Goal: Information Seeking & Learning: Learn about a topic

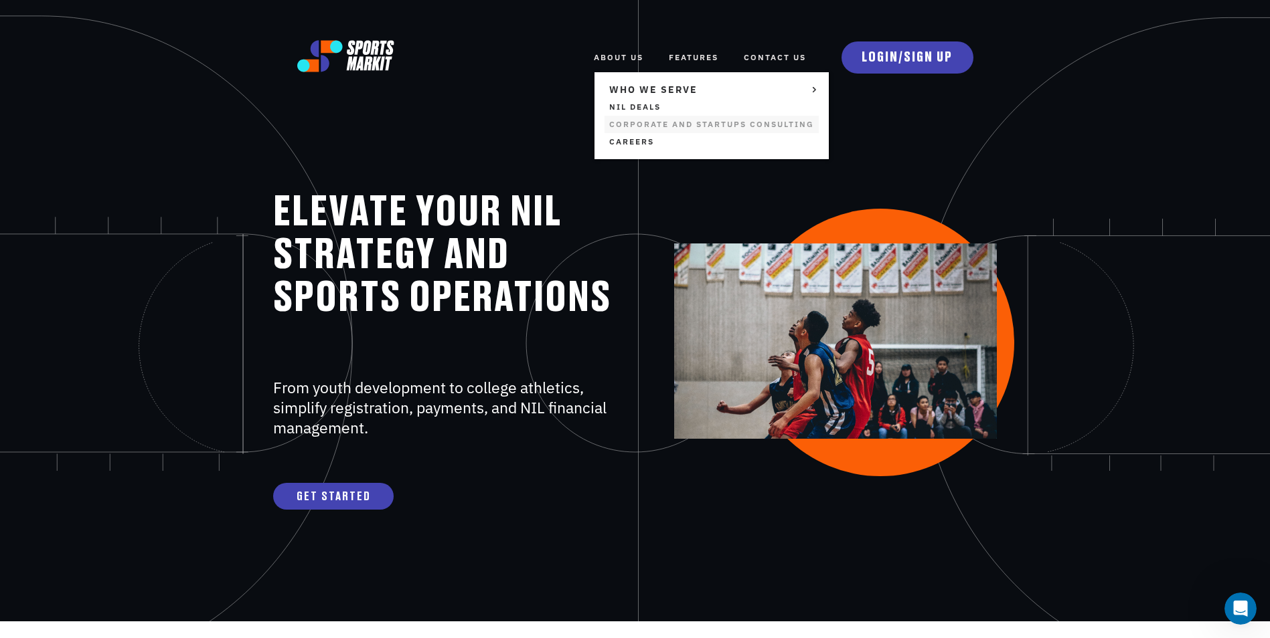
click at [618, 125] on link "Corporate and Startups Consulting" at bounding box center [711, 124] width 214 height 17
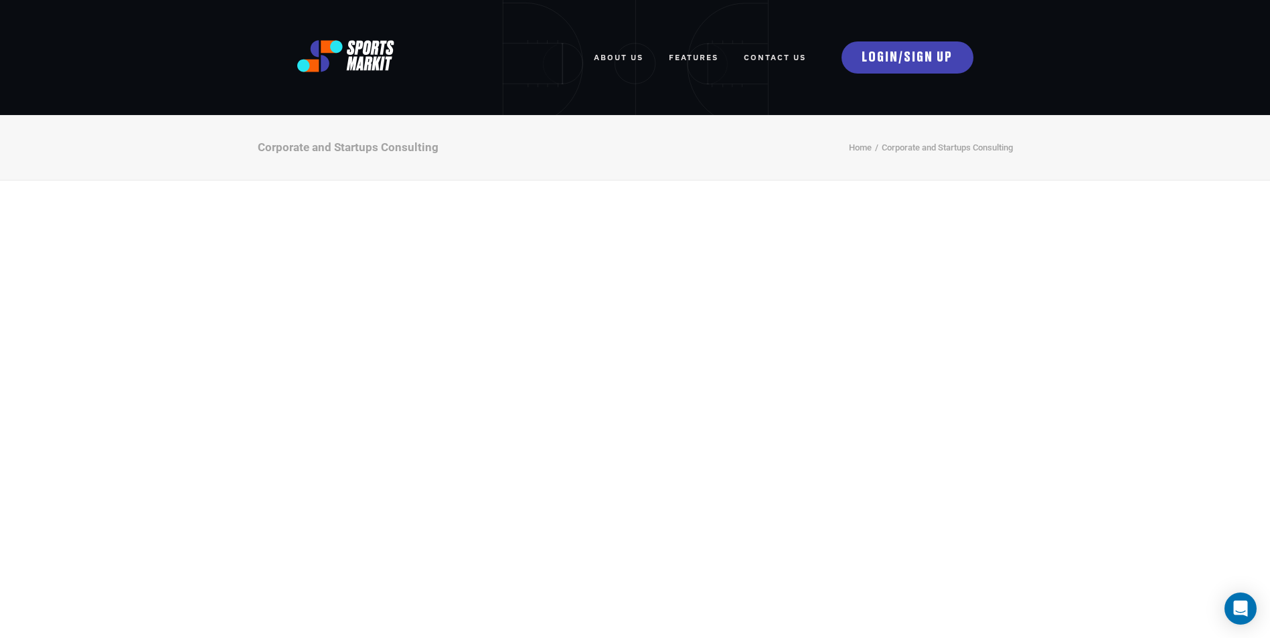
click at [703, 55] on link "FEATURES" at bounding box center [694, 57] width 50 height 29
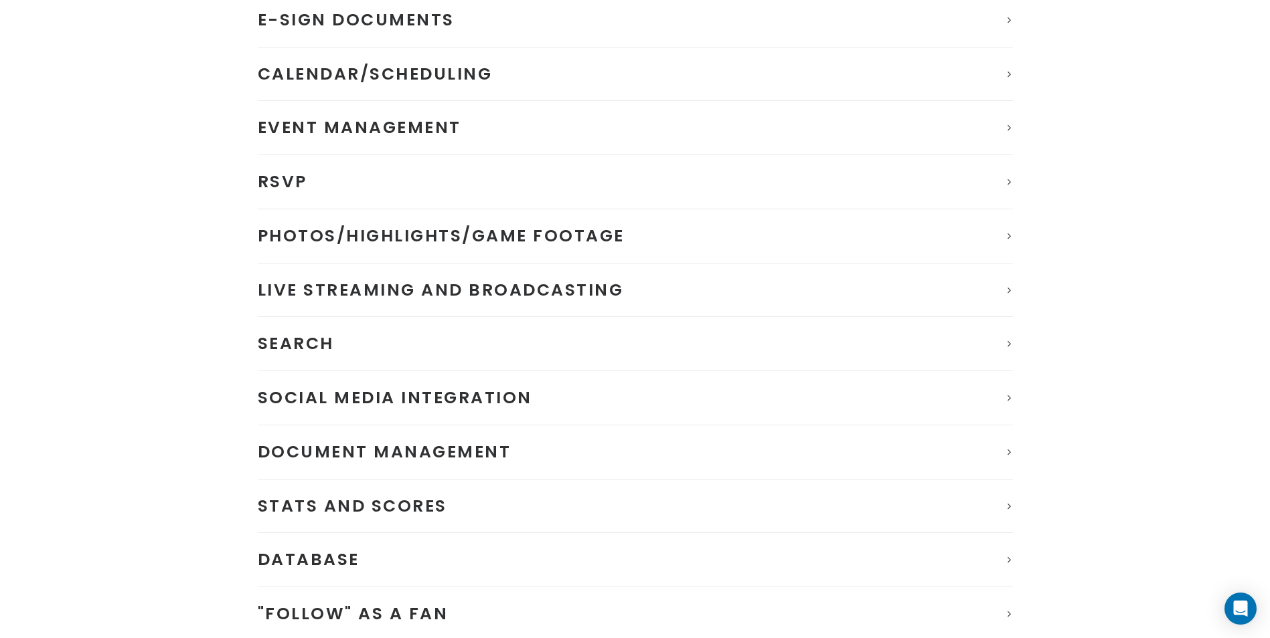
scroll to position [602, 0]
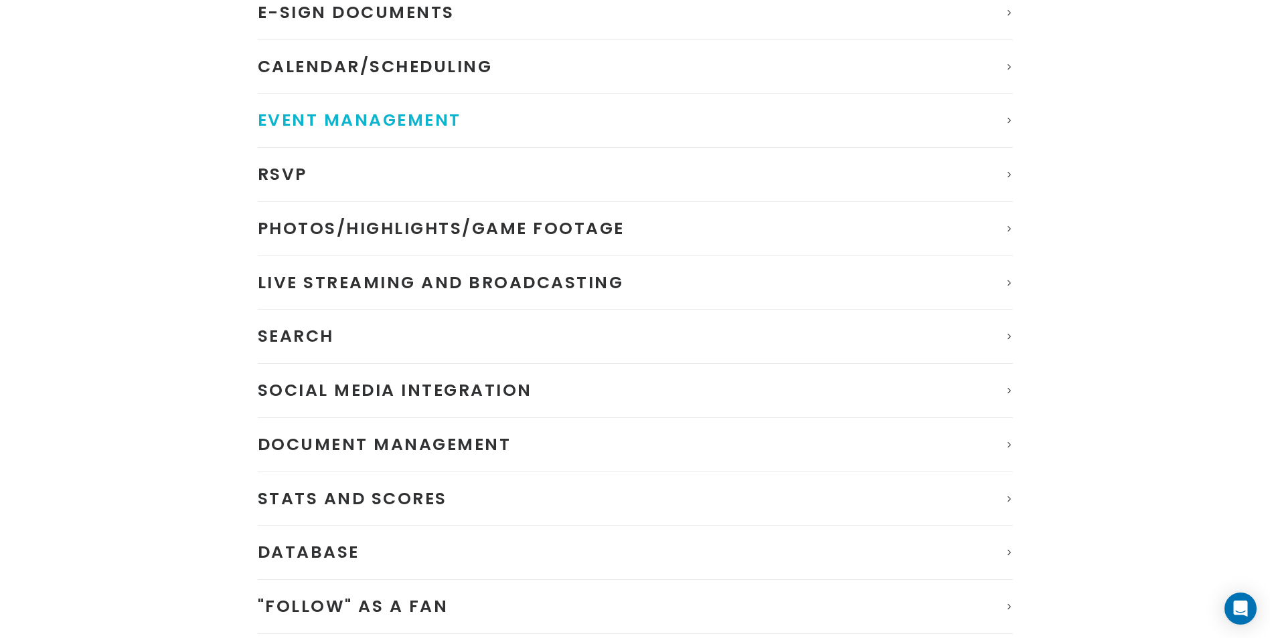
click at [351, 124] on span "Event Management" at bounding box center [359, 119] width 203 height 23
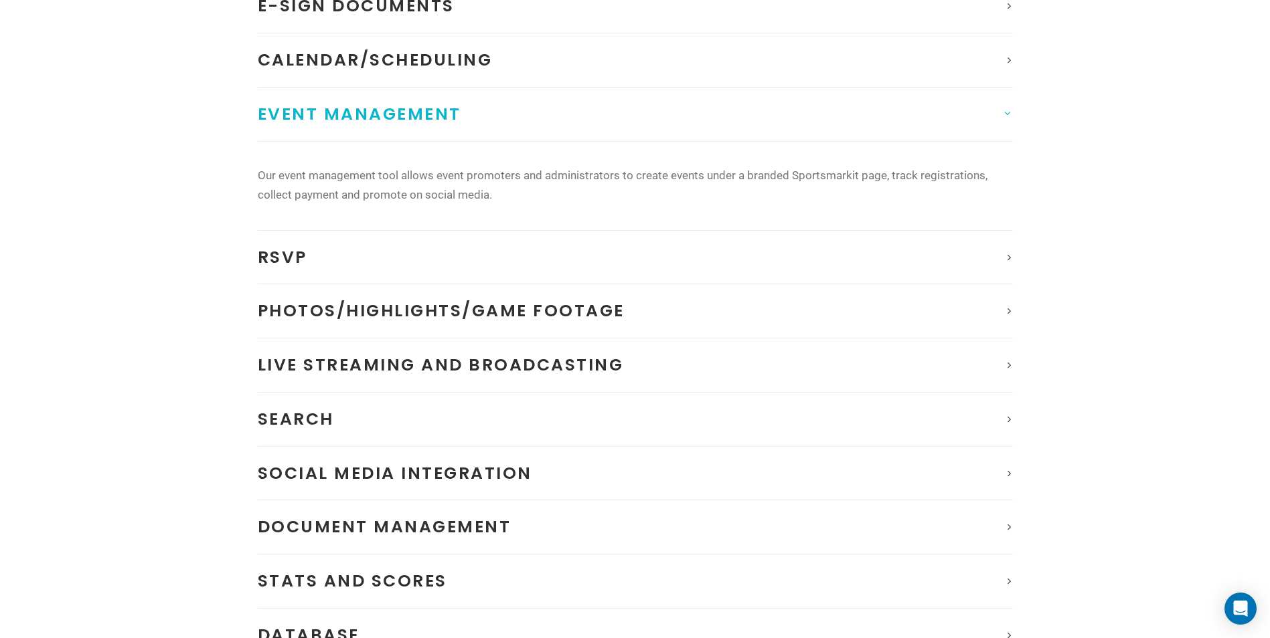
scroll to position [513, 0]
